Goal: Obtain resource: Download file/media

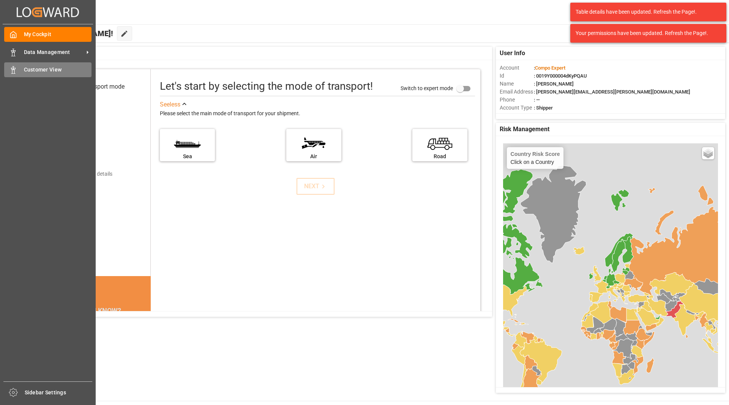
click at [52, 64] on div "Customer View Customer View" at bounding box center [47, 69] width 87 height 15
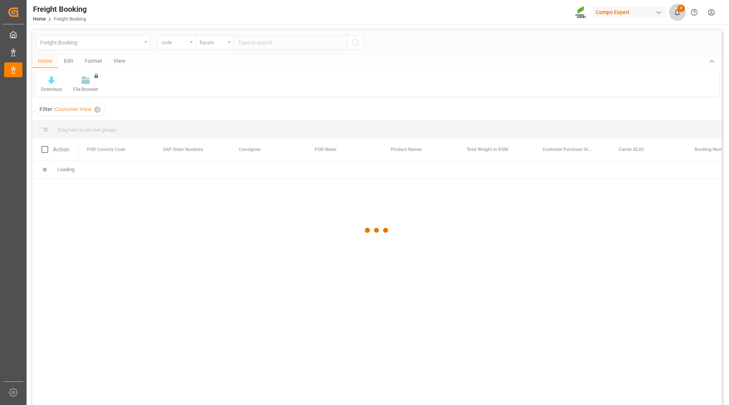
click at [677, 15] on icon "show 3 new notifications" at bounding box center [677, 12] width 5 height 6
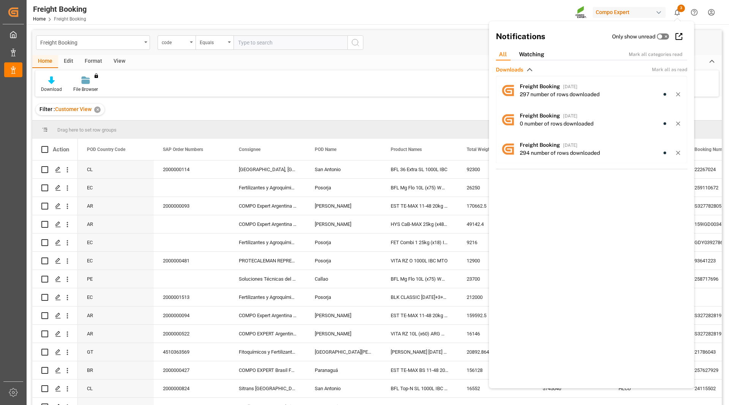
click at [419, 49] on div "Freight Booking code Equals" at bounding box center [377, 42] width 690 height 25
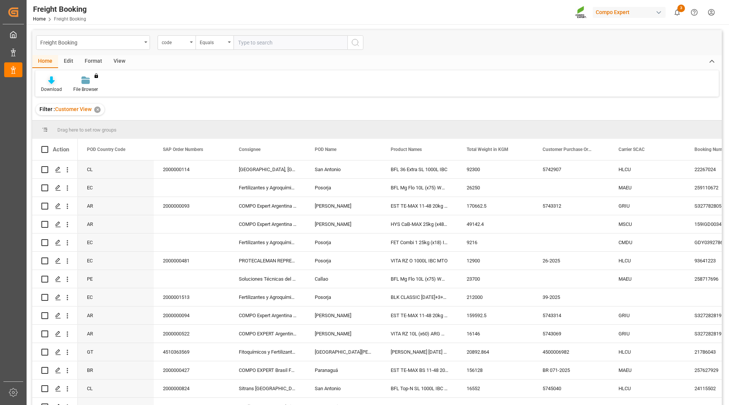
click at [57, 85] on div "Download" at bounding box center [51, 84] width 32 height 17
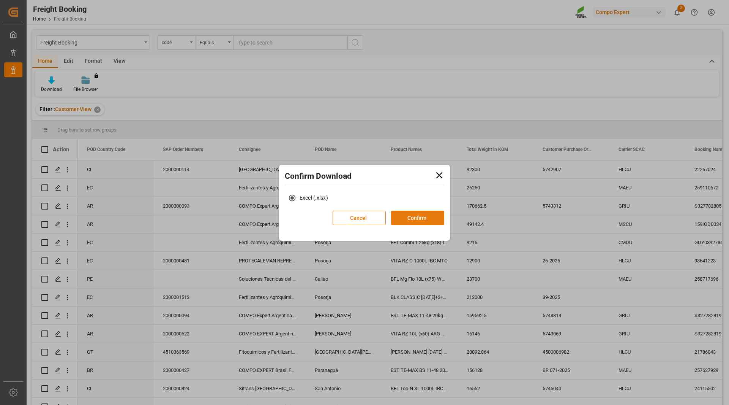
click at [422, 217] on button "Confirm" at bounding box center [417, 217] width 53 height 14
